Goal: Transaction & Acquisition: Register for event/course

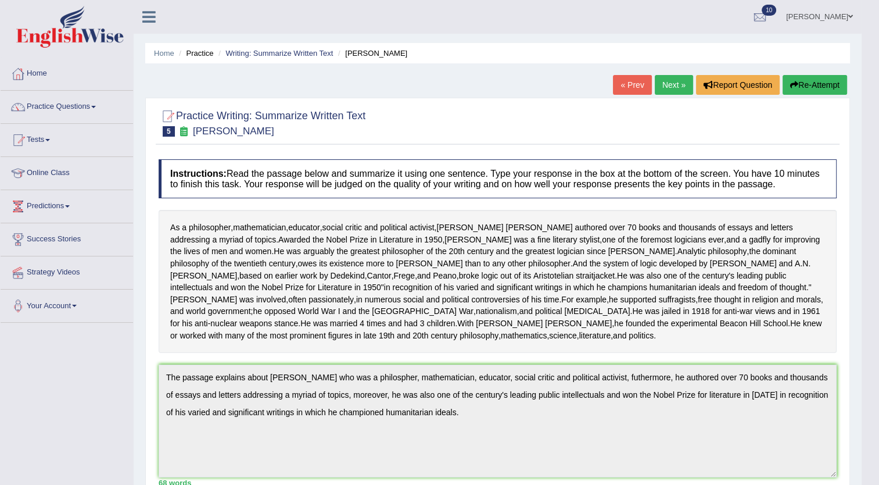
click at [51, 138] on link "Tests" at bounding box center [67, 138] width 132 height 29
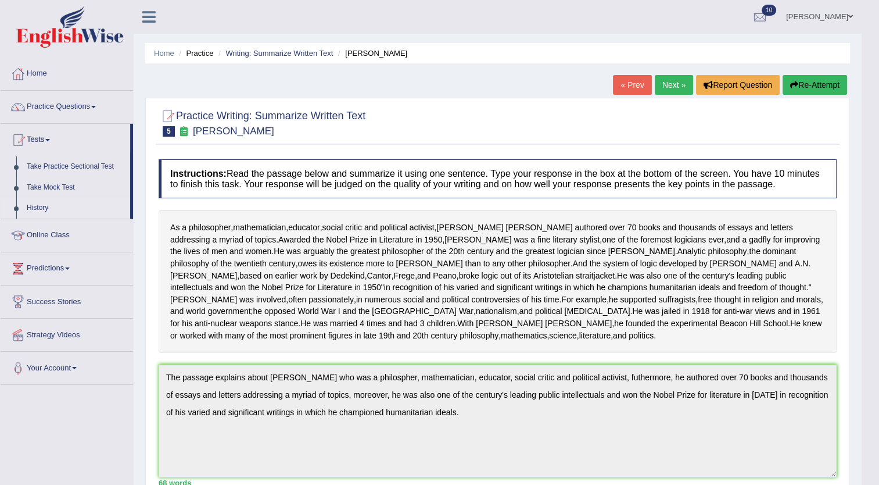
click at [31, 203] on link "History" at bounding box center [75, 208] width 109 height 21
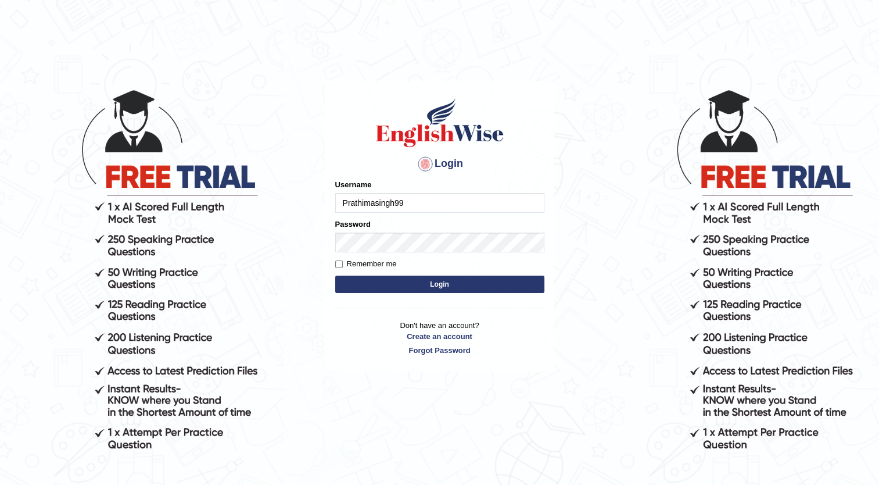
type input "Prathimasingh99"
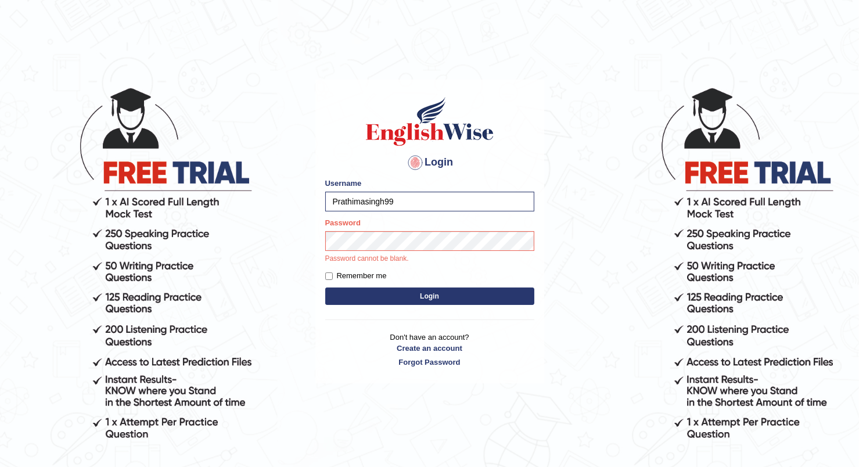
click at [460, 299] on div "Login Please fix the following errors: Username Prathimasingh99 Password Passwo…" at bounding box center [429, 232] width 229 height 304
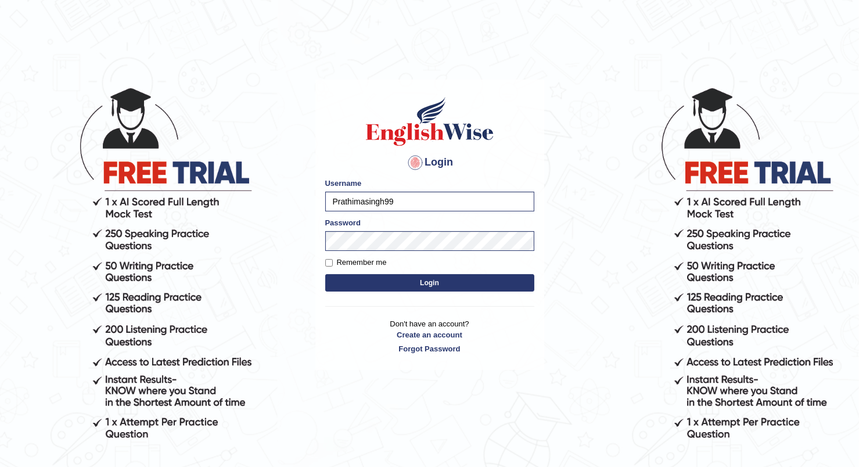
click at [460, 285] on button "Login" at bounding box center [429, 282] width 209 height 17
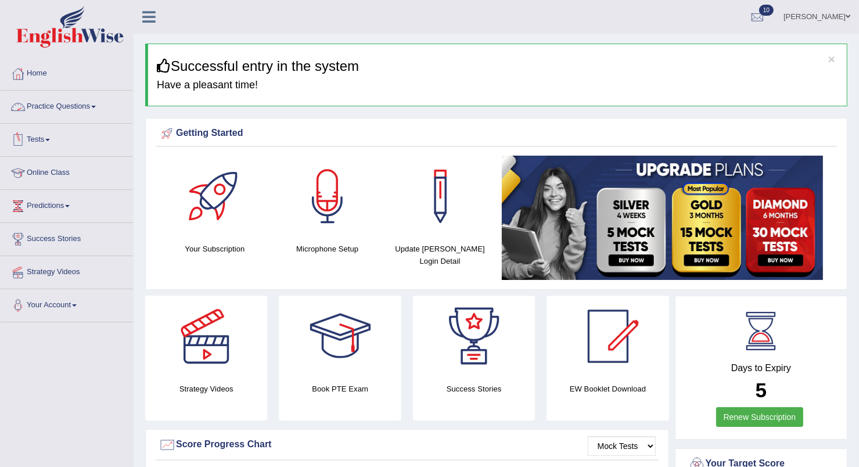
click at [49, 103] on link "Practice Questions" at bounding box center [67, 105] width 132 height 29
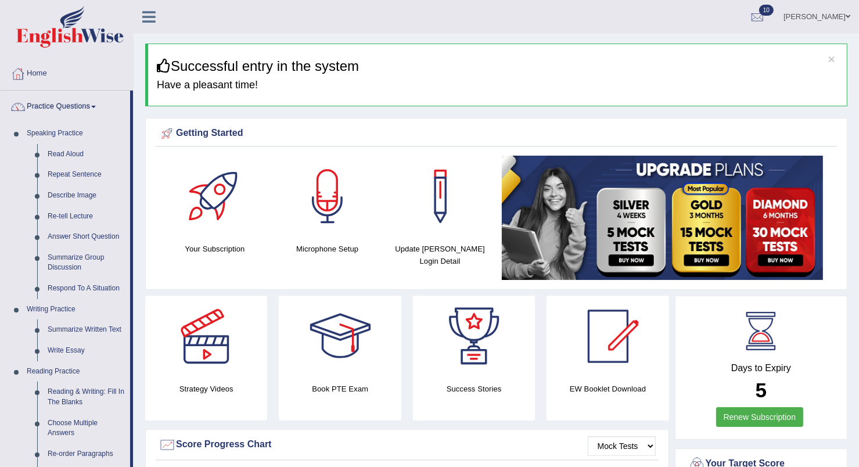
click at [132, 98] on li "Practice Questions Speaking Practice Read Aloud Repeat Sentence Describe Image …" at bounding box center [67, 418] width 132 height 654
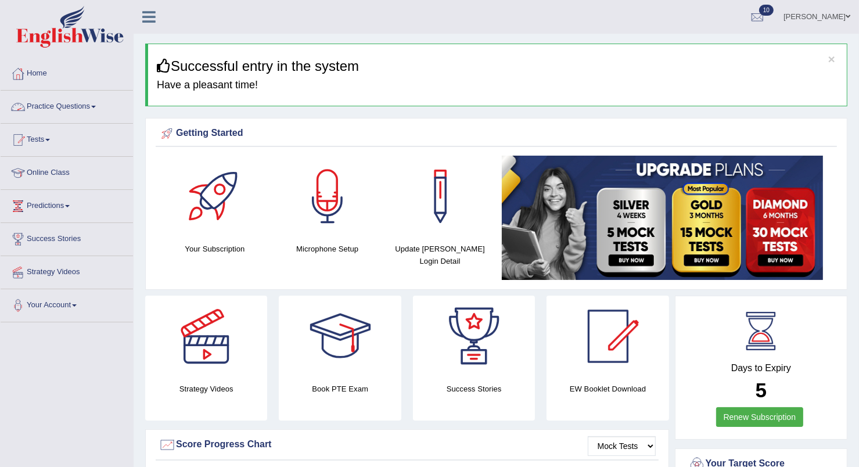
click at [132, 98] on link "Practice Questions" at bounding box center [67, 105] width 132 height 29
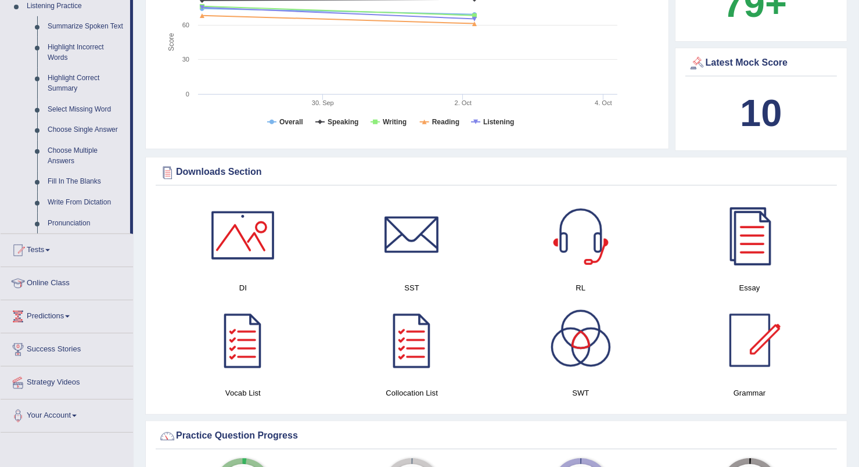
scroll to position [508, 0]
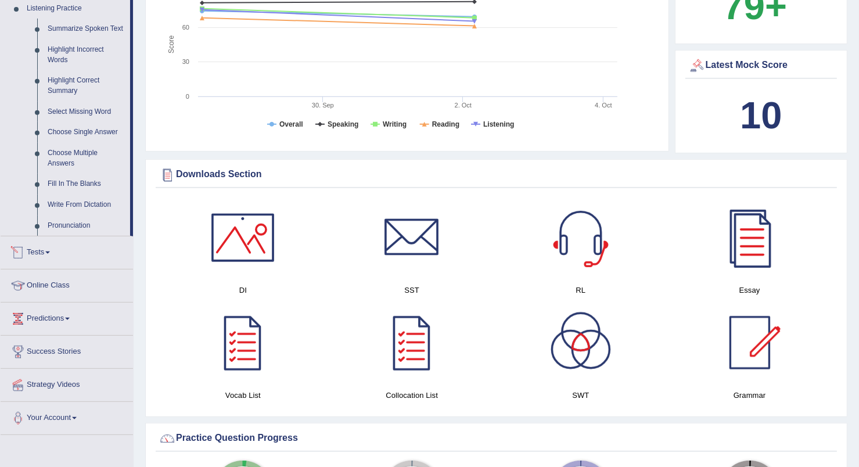
click at [46, 248] on link "Tests" at bounding box center [67, 250] width 132 height 29
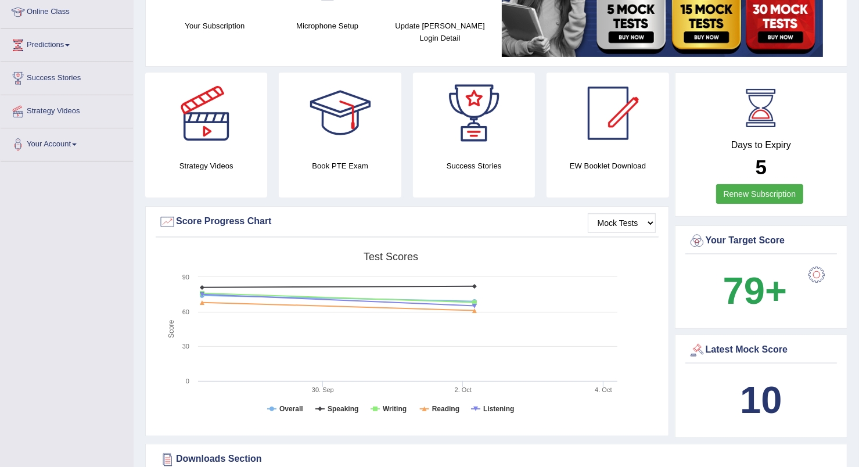
scroll to position [0, 0]
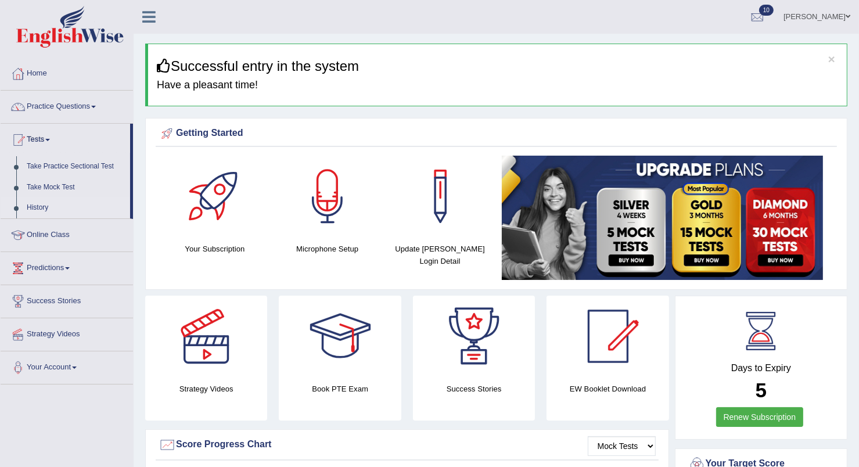
click at [31, 212] on link "History" at bounding box center [75, 208] width 109 height 21
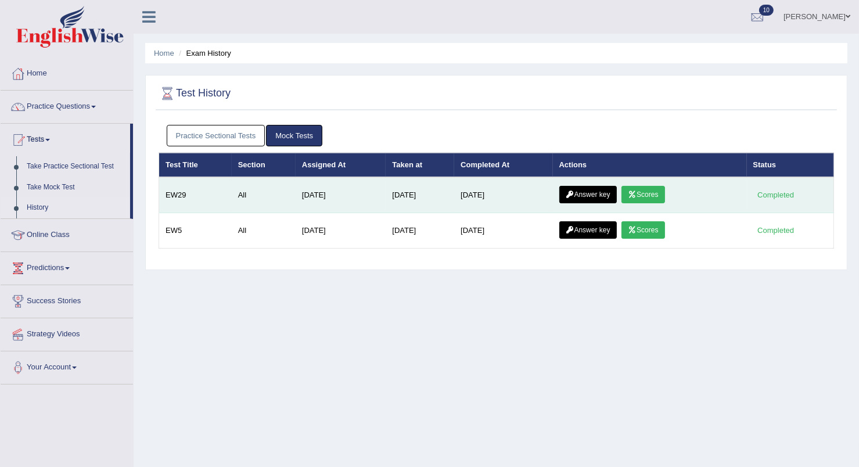
click at [637, 192] on icon at bounding box center [632, 194] width 9 height 7
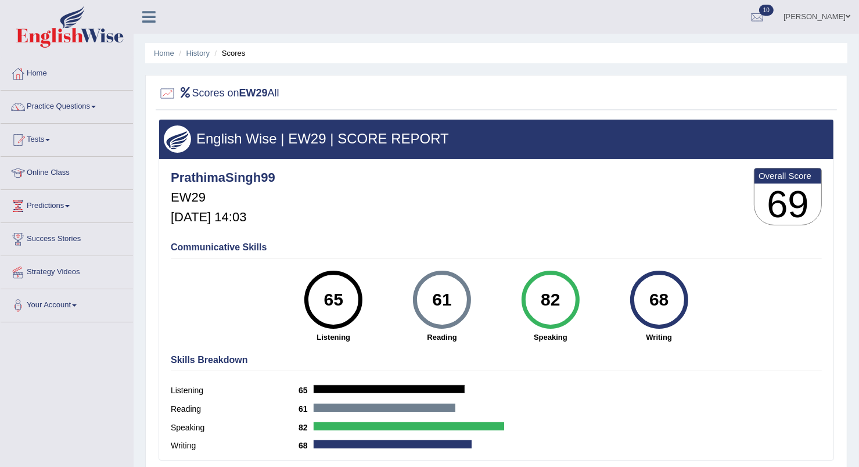
click at [83, 102] on link "Practice Questions" at bounding box center [67, 105] width 132 height 29
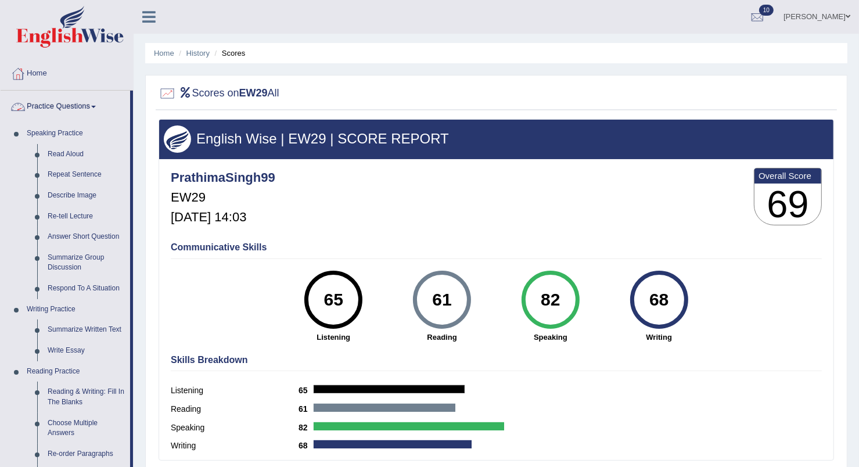
click at [84, 102] on link "Practice Questions" at bounding box center [66, 105] width 130 height 29
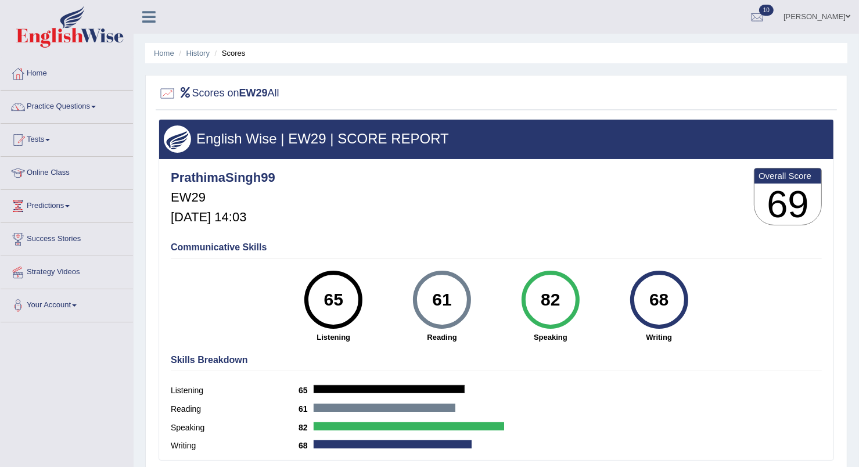
click at [50, 141] on span at bounding box center [47, 140] width 5 height 2
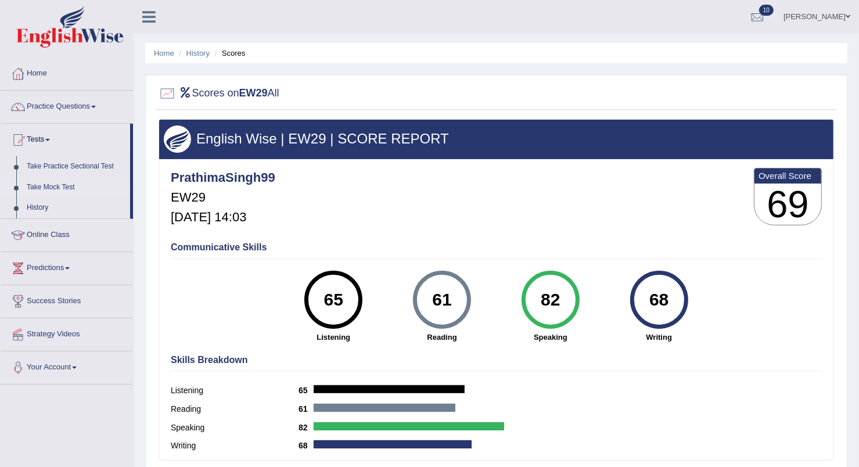
click at [66, 181] on link "Take Mock Test" at bounding box center [75, 187] width 109 height 21
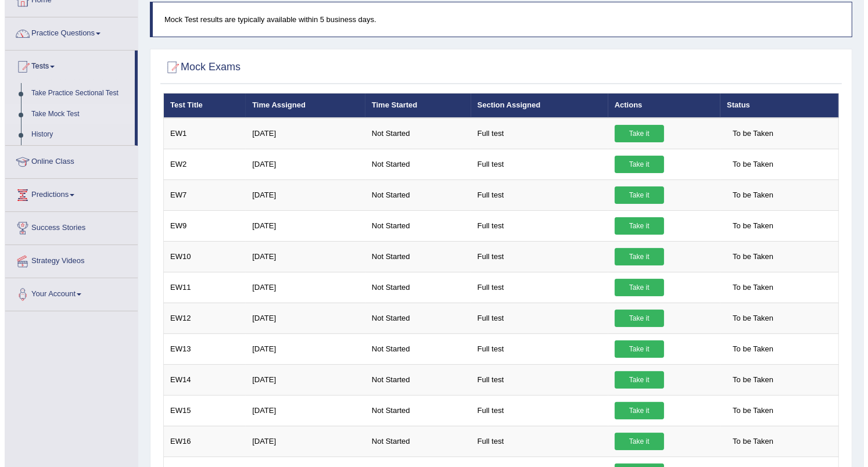
scroll to position [71, 0]
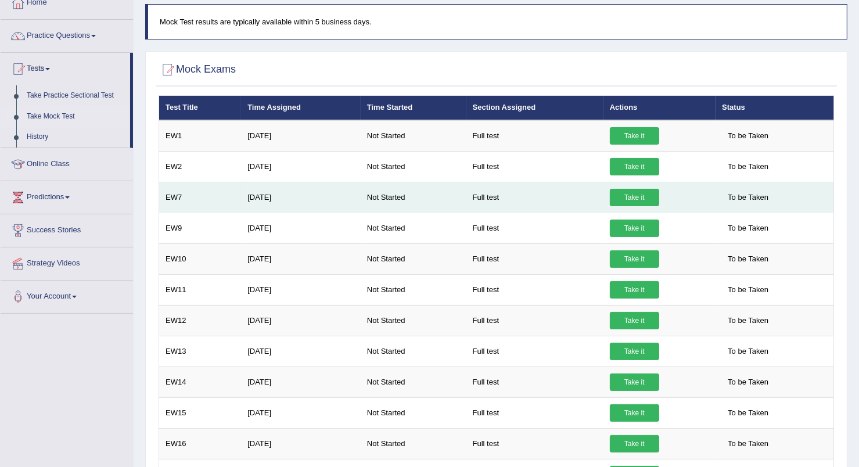
click at [627, 193] on link "Take it" at bounding box center [634, 197] width 49 height 17
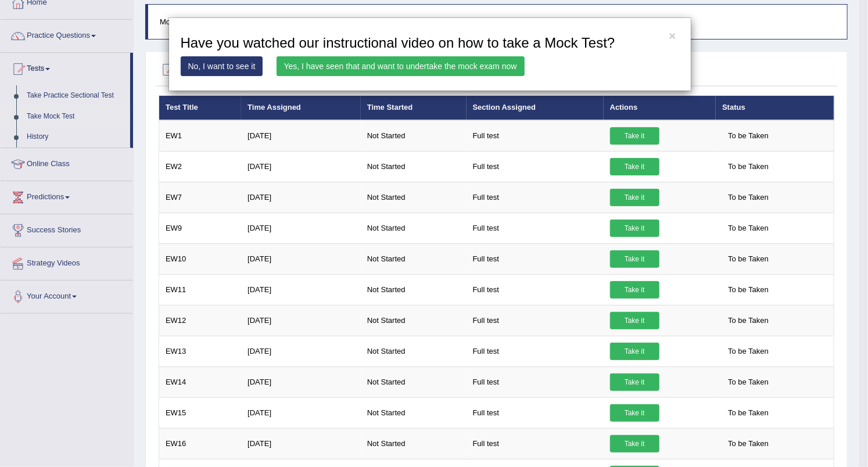
click at [442, 67] on link "Yes, I have seen that and want to undertake the mock exam now" at bounding box center [401, 66] width 248 height 20
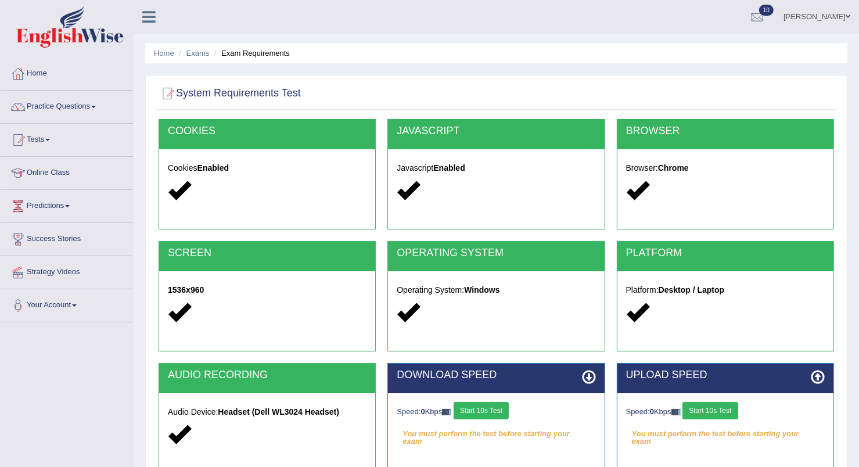
click at [484, 395] on div "Speed: 0 Kbps Start 10s Test You must perform the test before starting your exa…" at bounding box center [496, 422] width 216 height 58
click at [485, 420] on div "Speed: 0 Kbps Start 10s Test" at bounding box center [496, 412] width 199 height 20
click at [486, 409] on button "Start 10s Test" at bounding box center [481, 410] width 55 height 17
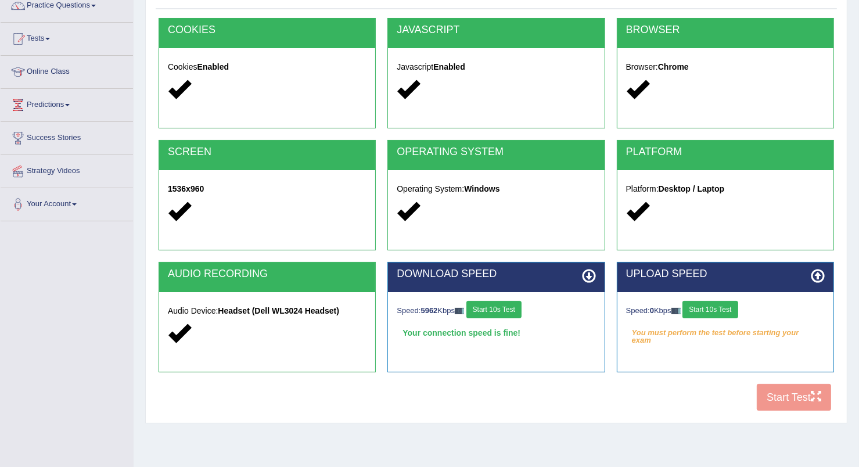
scroll to position [102, 0]
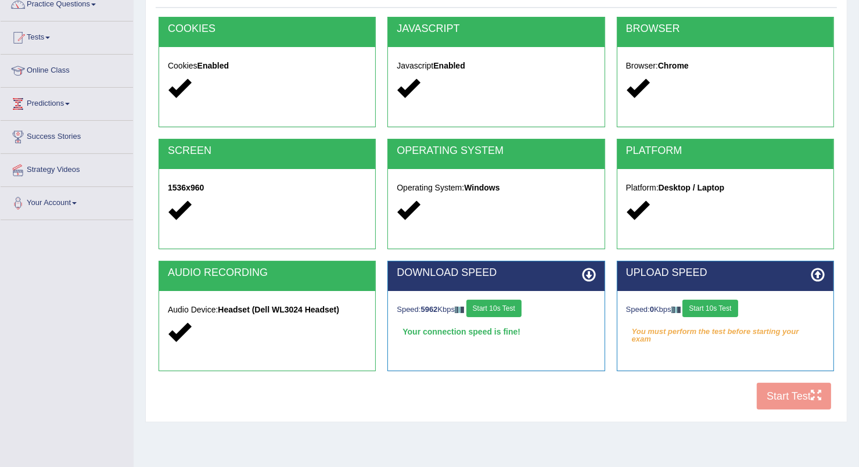
click at [706, 304] on button "Start 10s Test" at bounding box center [710, 308] width 55 height 17
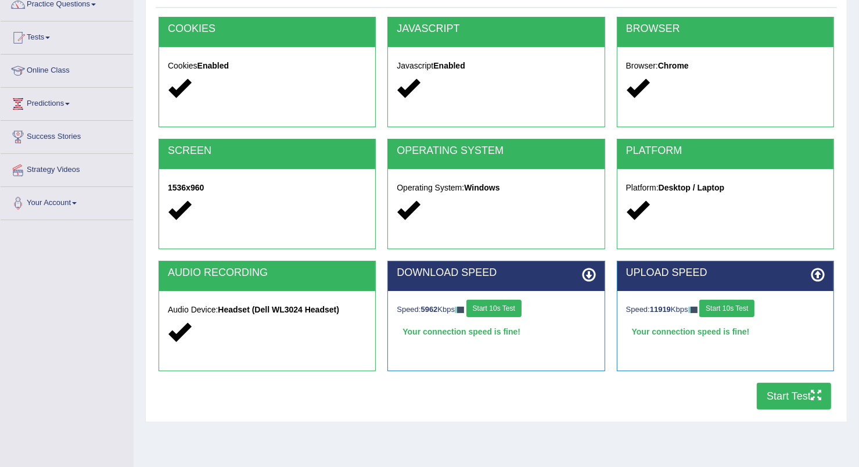
click at [796, 390] on button "Start Test" at bounding box center [794, 396] width 74 height 27
